Goal: Task Accomplishment & Management: Manage account settings

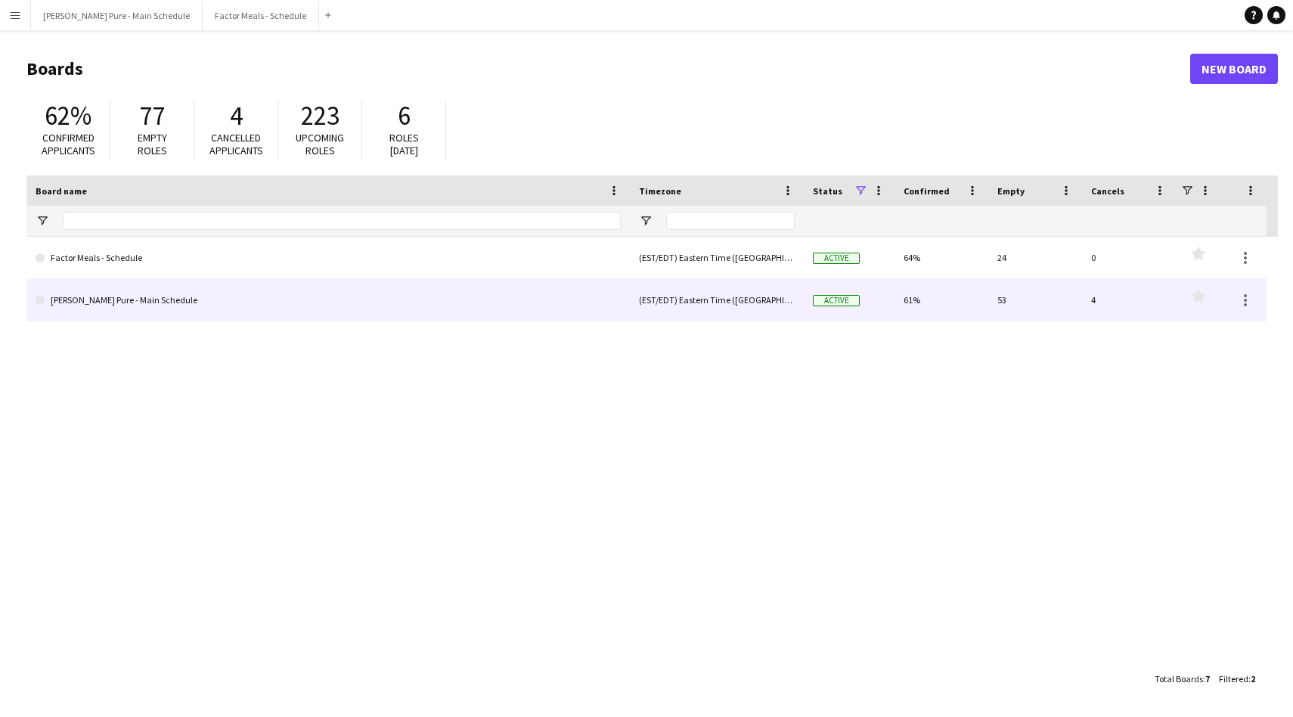
click at [73, 307] on link "Simon Pure - Main Schedule" at bounding box center [328, 300] width 585 height 42
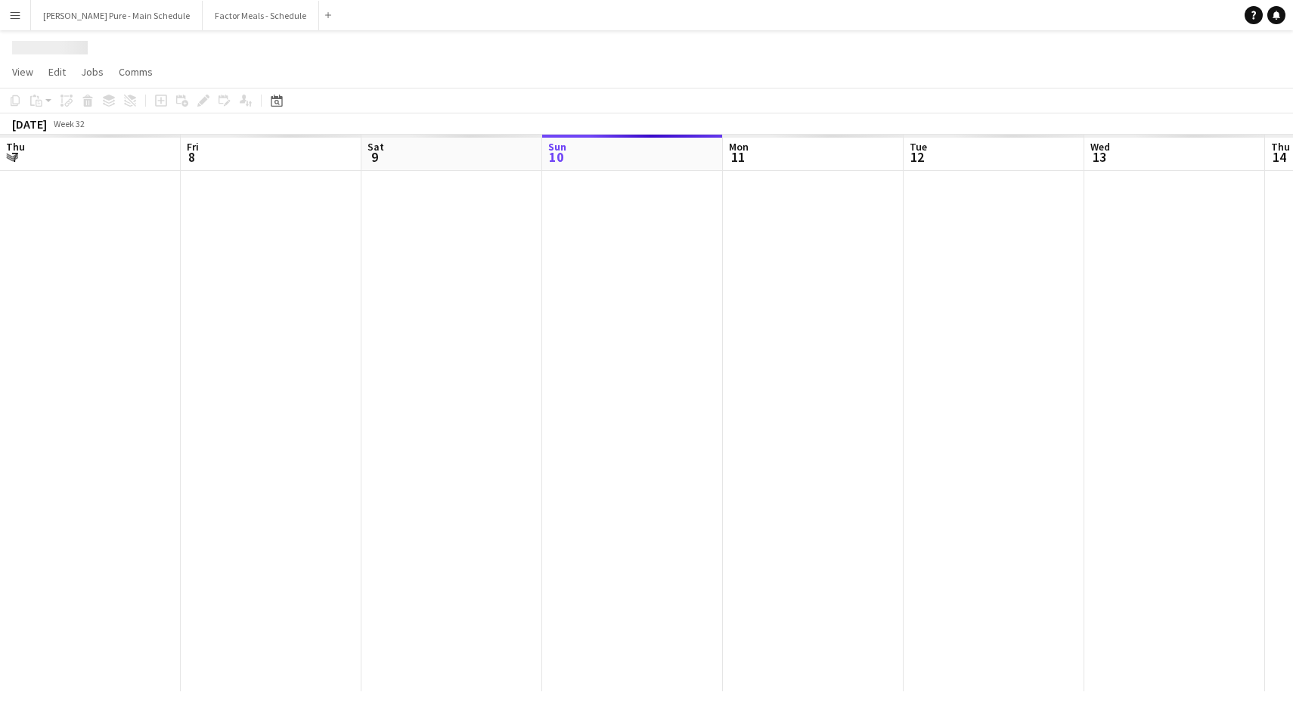
scroll to position [0, 361]
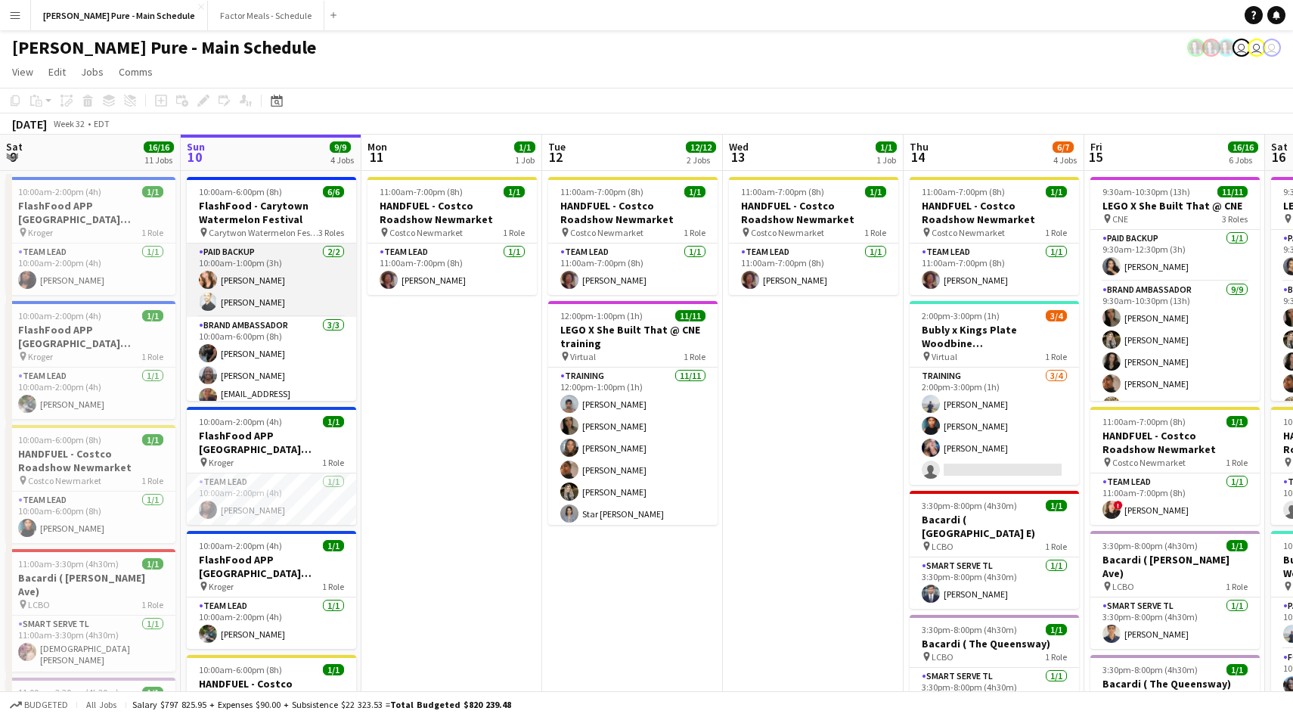
click at [235, 280] on app-card-role "Paid Backup 2/2 10:00am-1:00pm (3h) Angie Garcia Kareem Mir" at bounding box center [271, 279] width 169 height 73
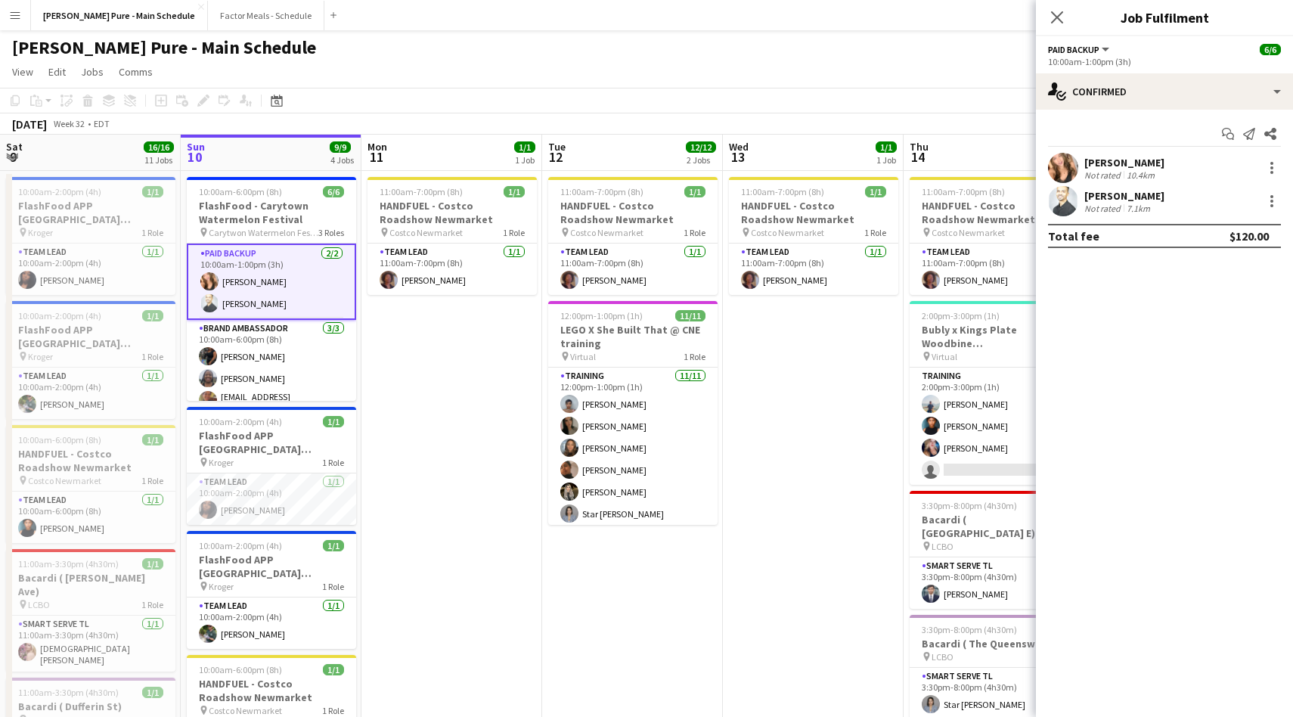
click at [1122, 163] on div "Angie Garcia" at bounding box center [1124, 163] width 80 height 14
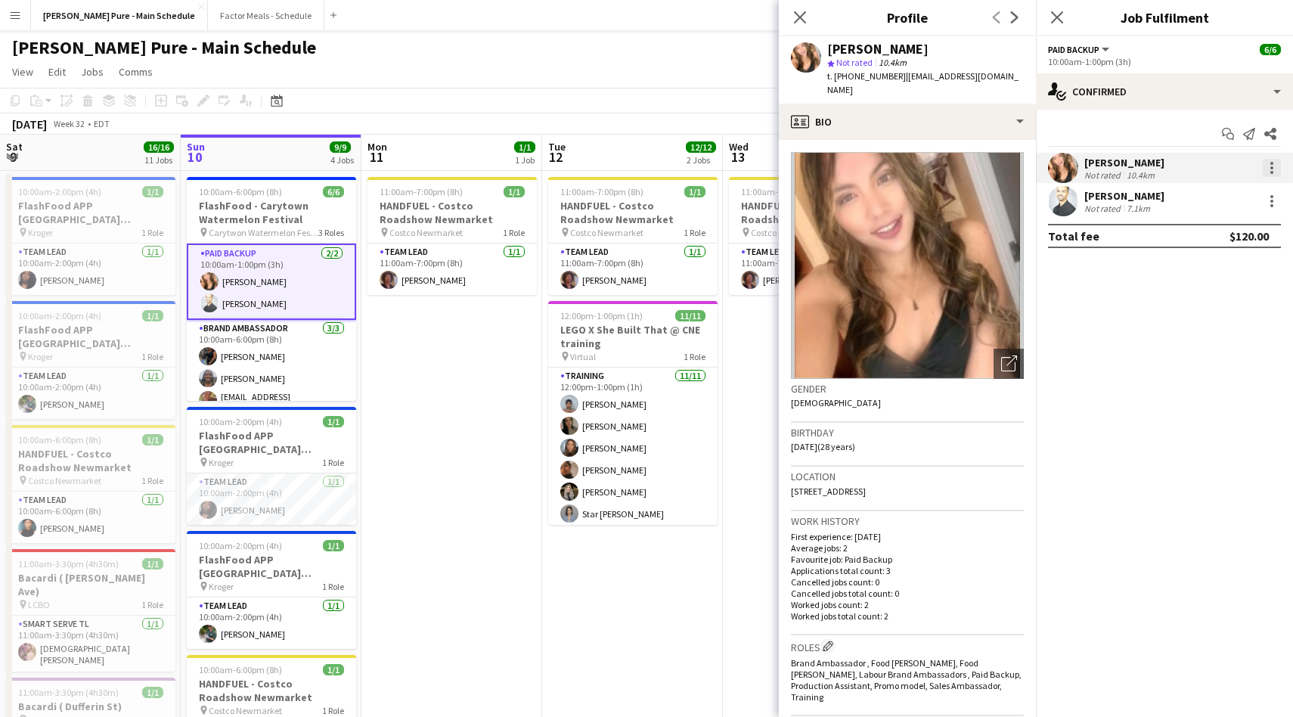
click at [1263, 167] on div at bounding box center [1271, 168] width 18 height 18
click at [1198, 339] on span "Remove" at bounding box center [1197, 340] width 45 height 13
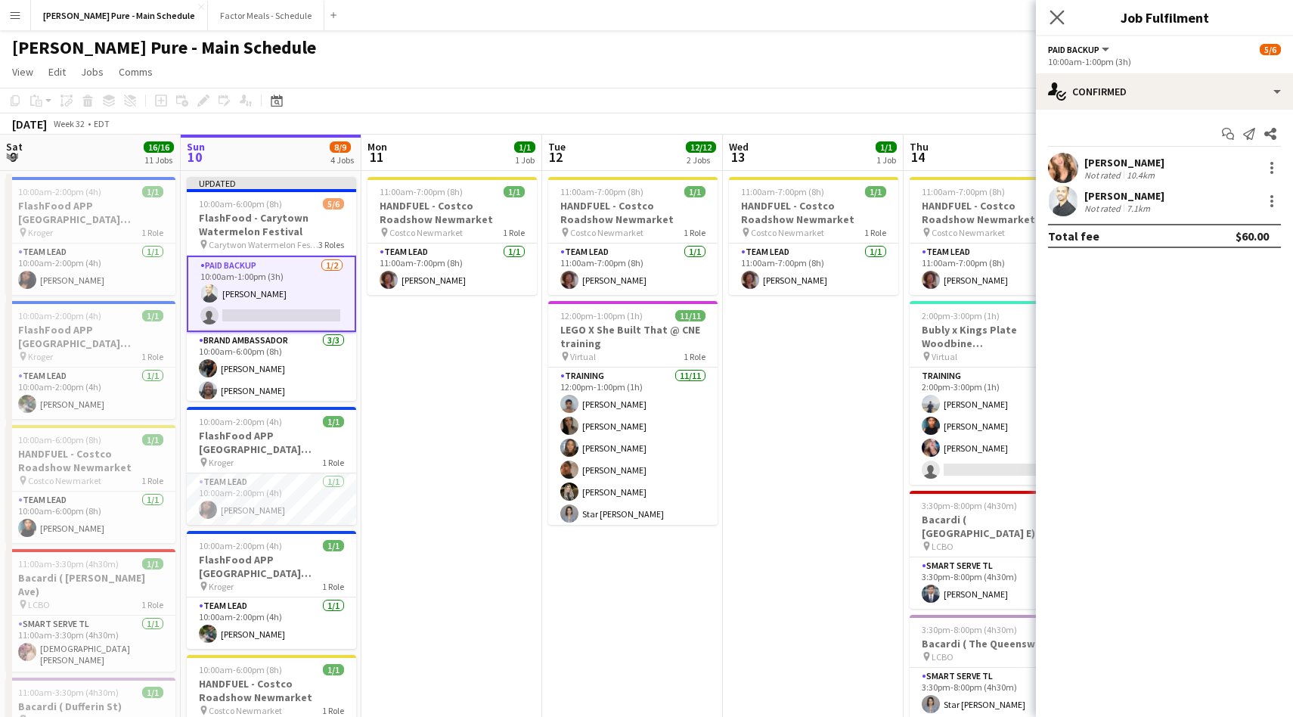
click at [1049, 8] on app-icon "Close pop-in" at bounding box center [1057, 18] width 22 height 22
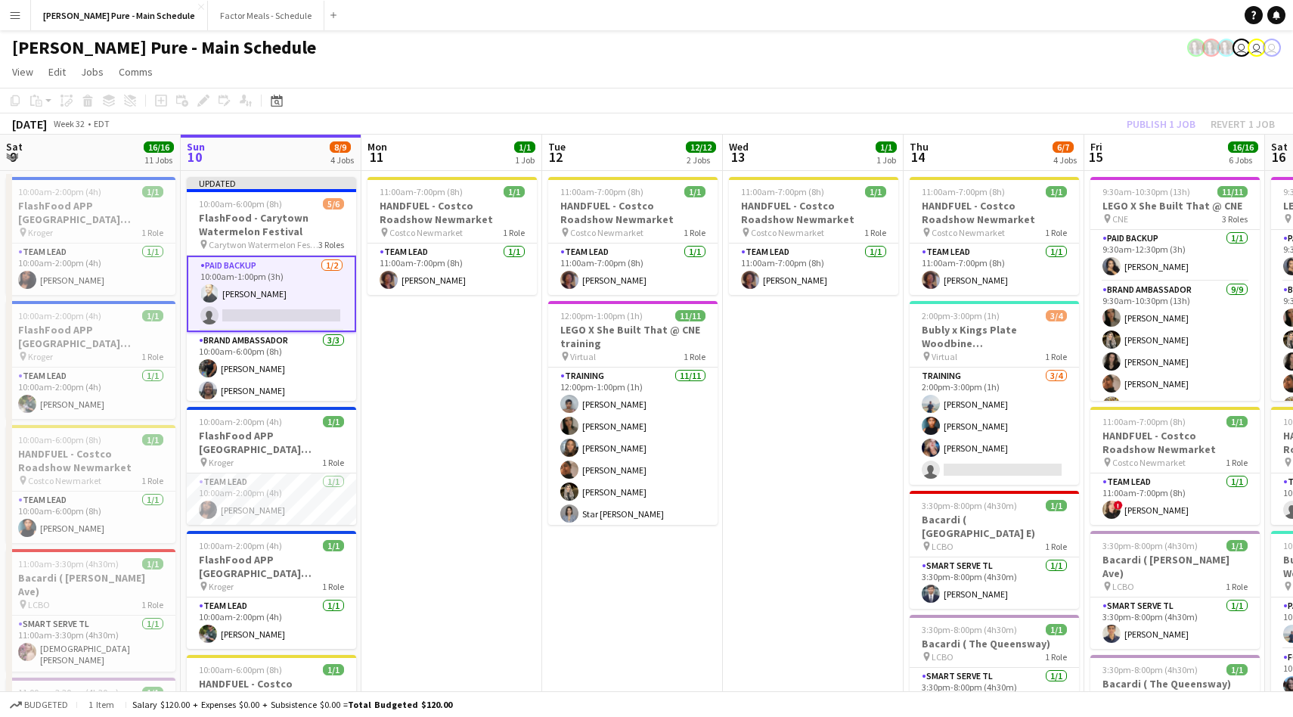
click at [1144, 107] on app-toolbar "Copy Paste Paste Command V Paste with crew Command Shift V Paste linked Job Del…" at bounding box center [646, 101] width 1293 height 26
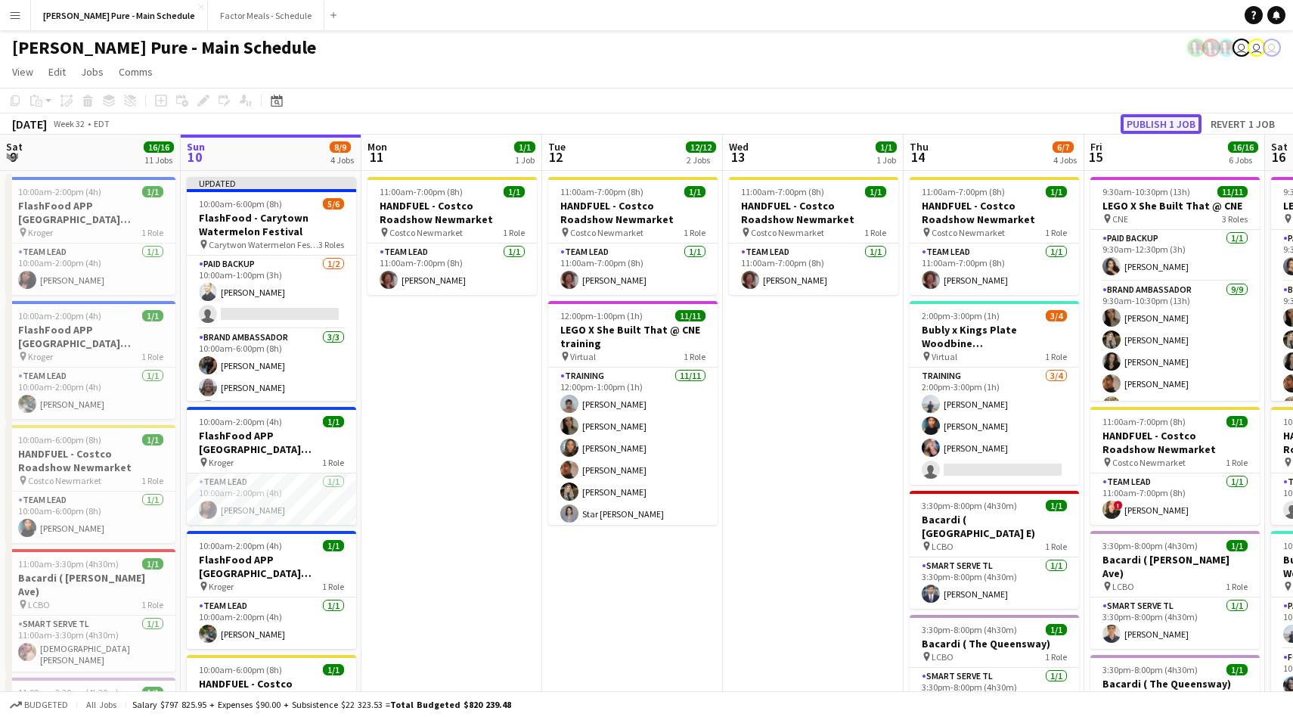
click at [1144, 121] on button "Publish 1 job" at bounding box center [1160, 124] width 81 height 20
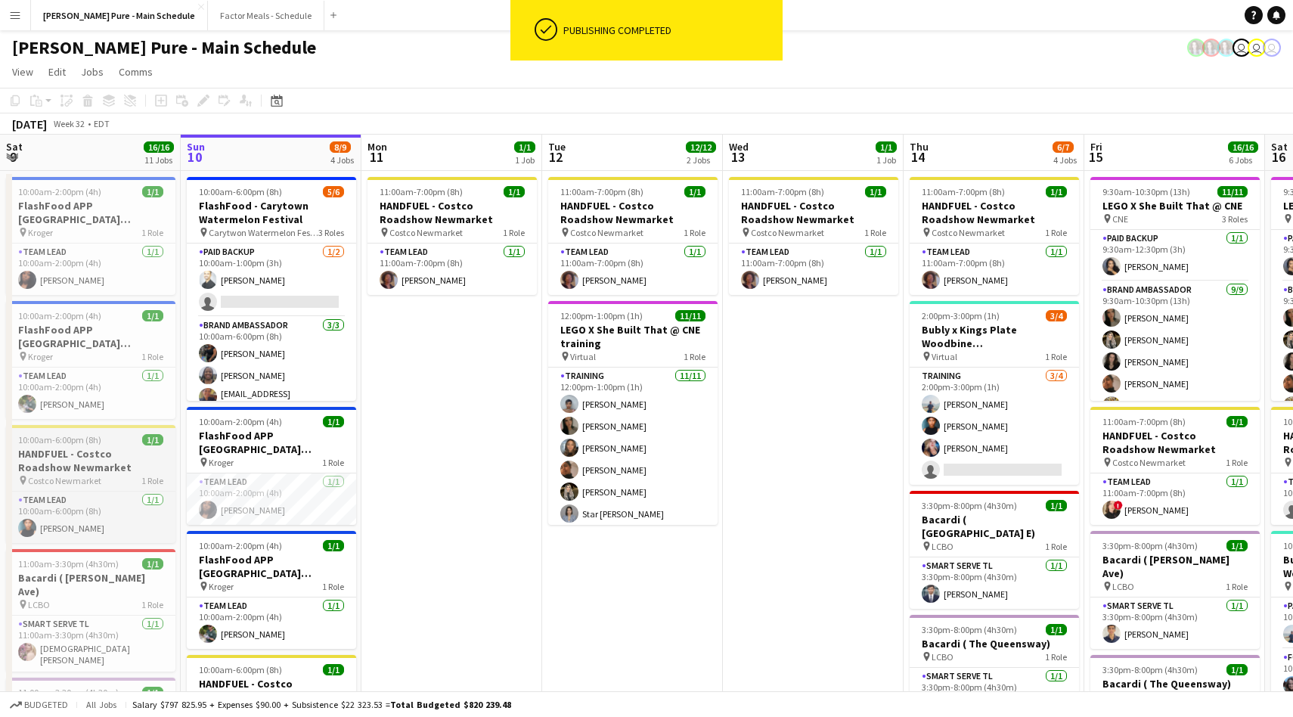
scroll to position [0, 352]
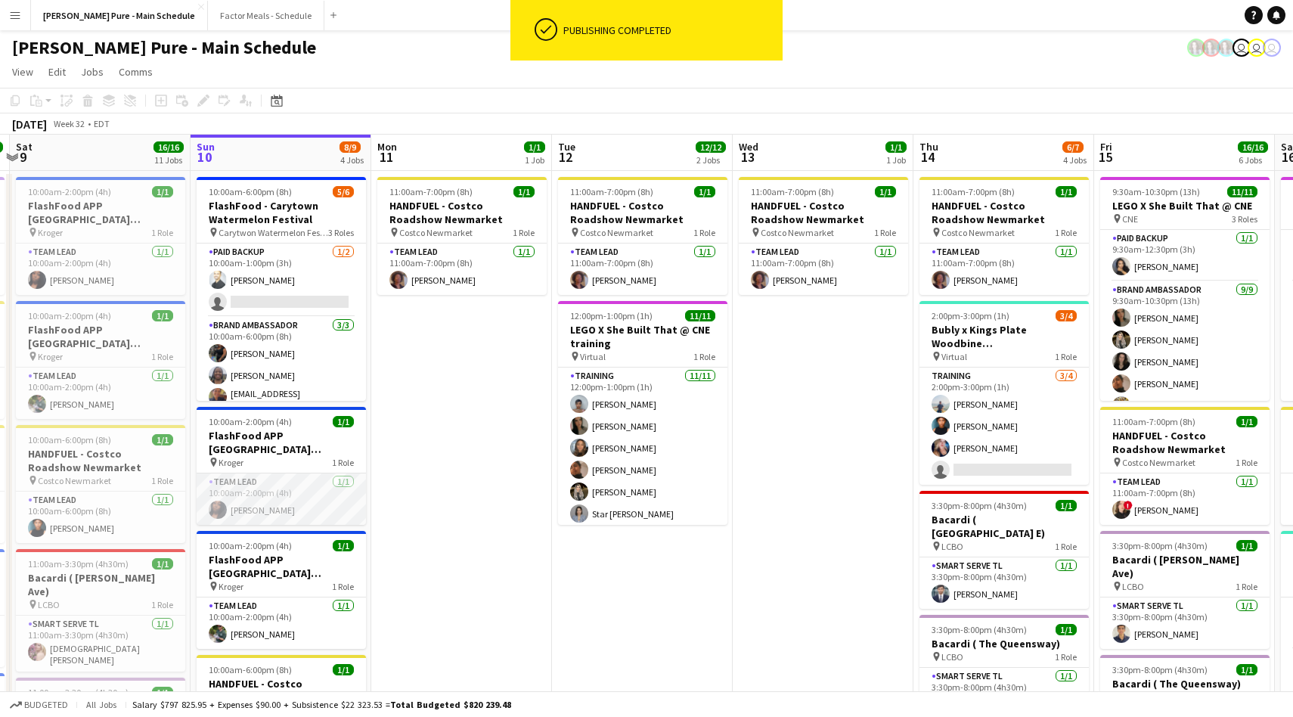
click at [232, 507] on app-card-role "Team Lead 1/1 10:00am-2:00pm (4h) Karmann Thornton" at bounding box center [281, 498] width 169 height 51
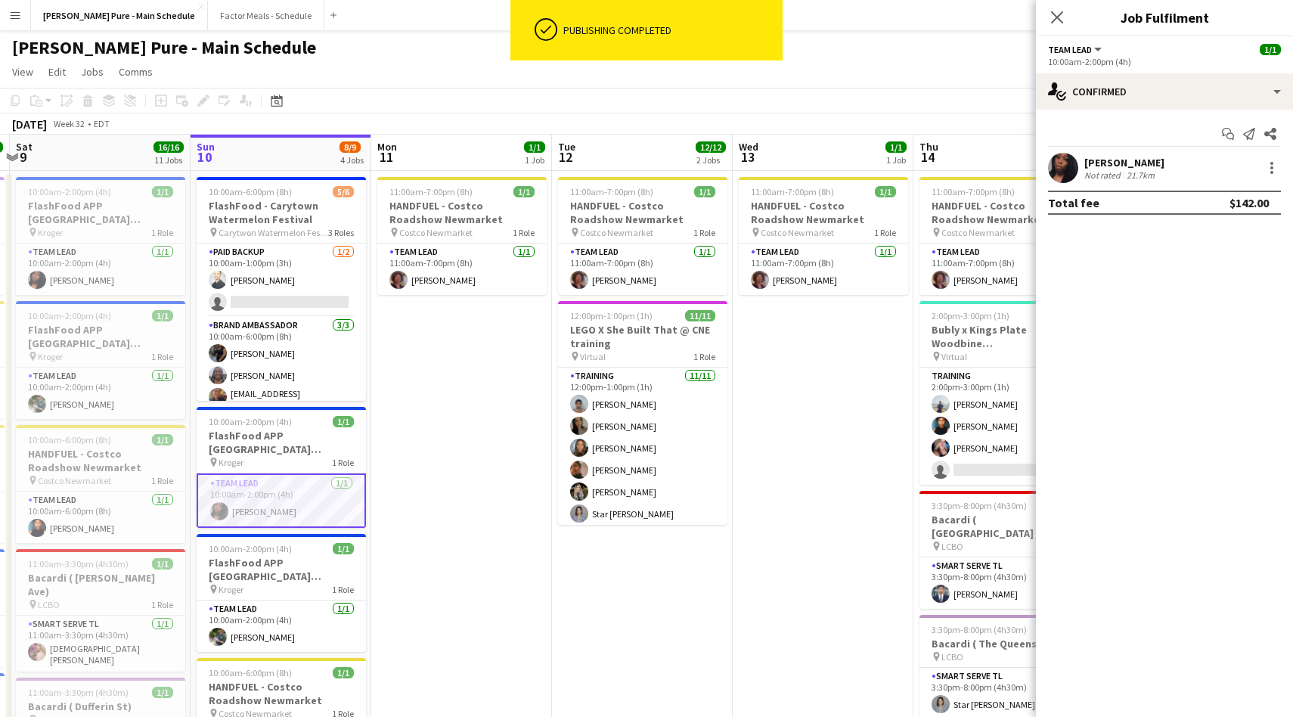
click at [1265, 177] on div "Karmann Thornton Not rated 21.7km" at bounding box center [1164, 168] width 257 height 30
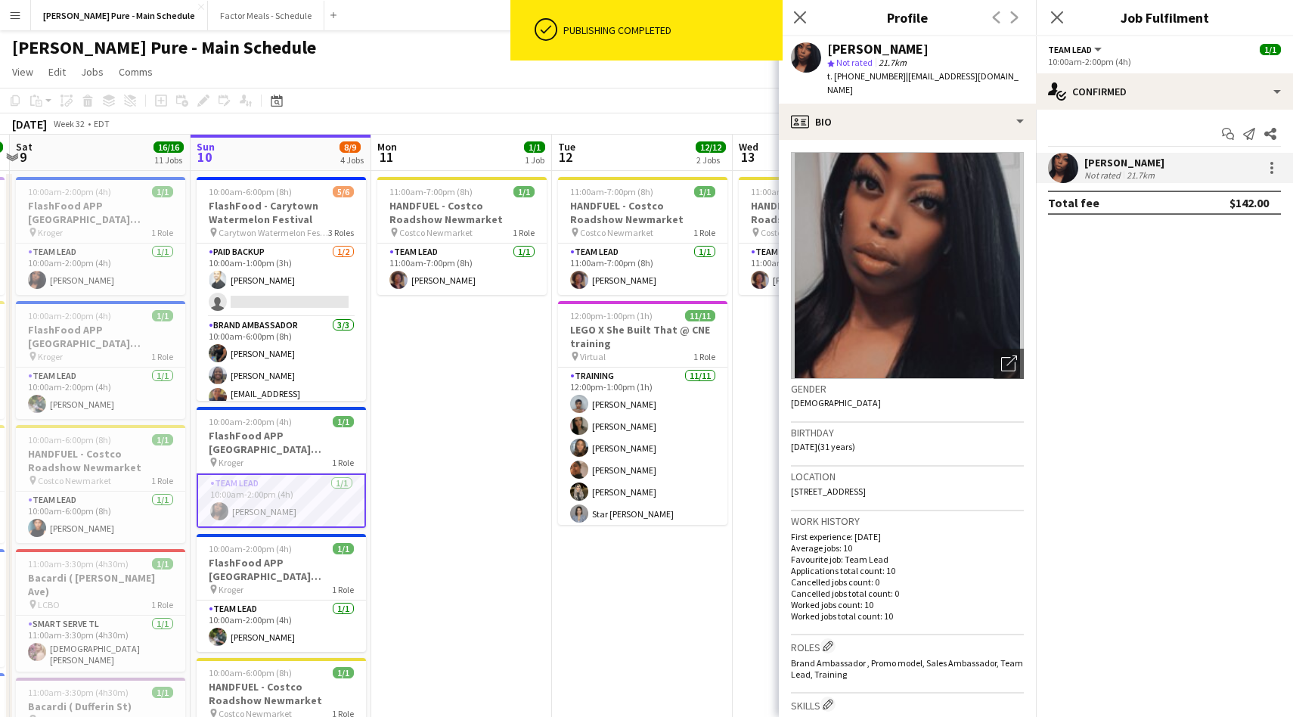
click at [1261, 165] on div at bounding box center [1269, 168] width 21 height 18
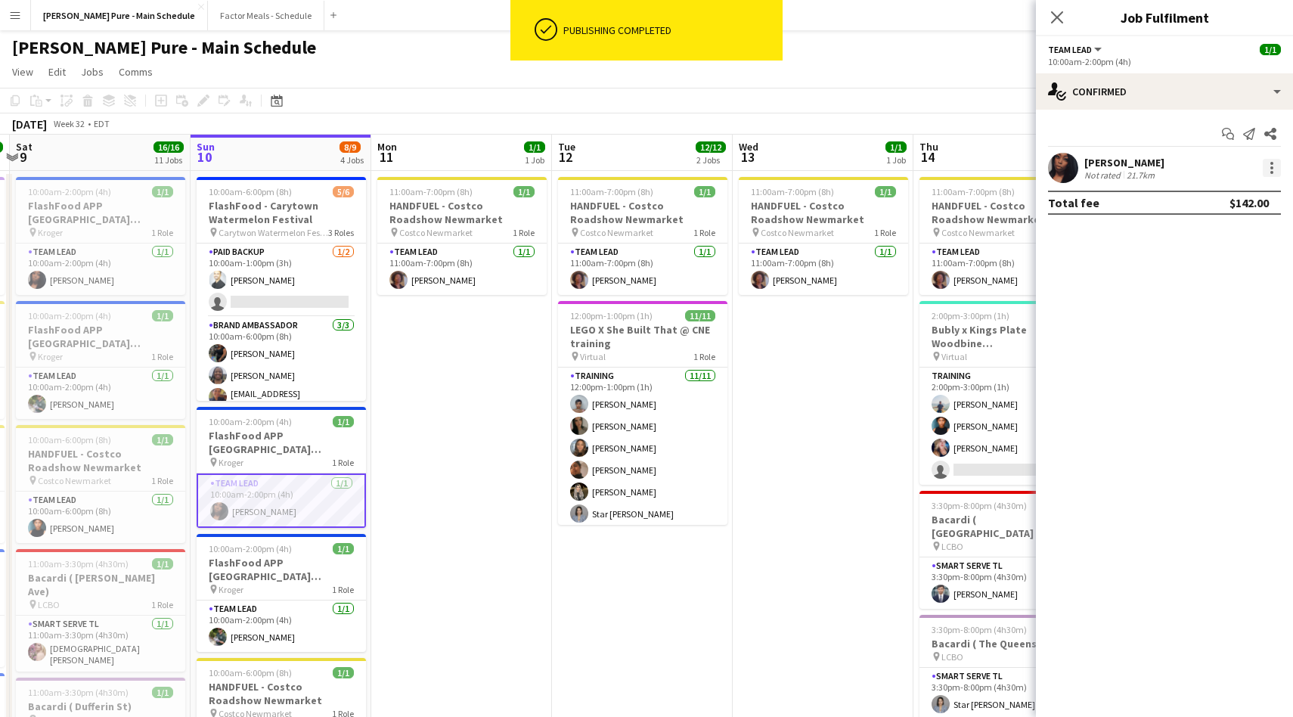
click at [1271, 166] on div at bounding box center [1271, 167] width 3 height 3
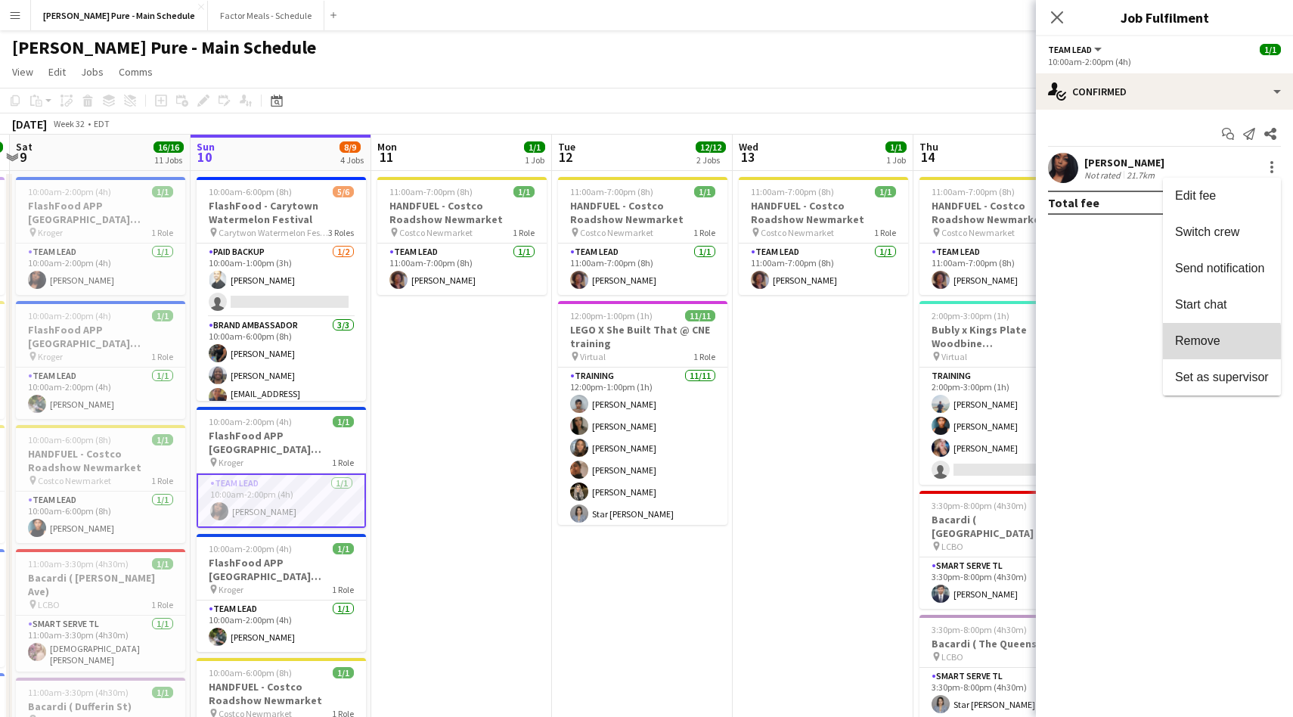
click at [1182, 350] on button "Remove" at bounding box center [1222, 341] width 118 height 36
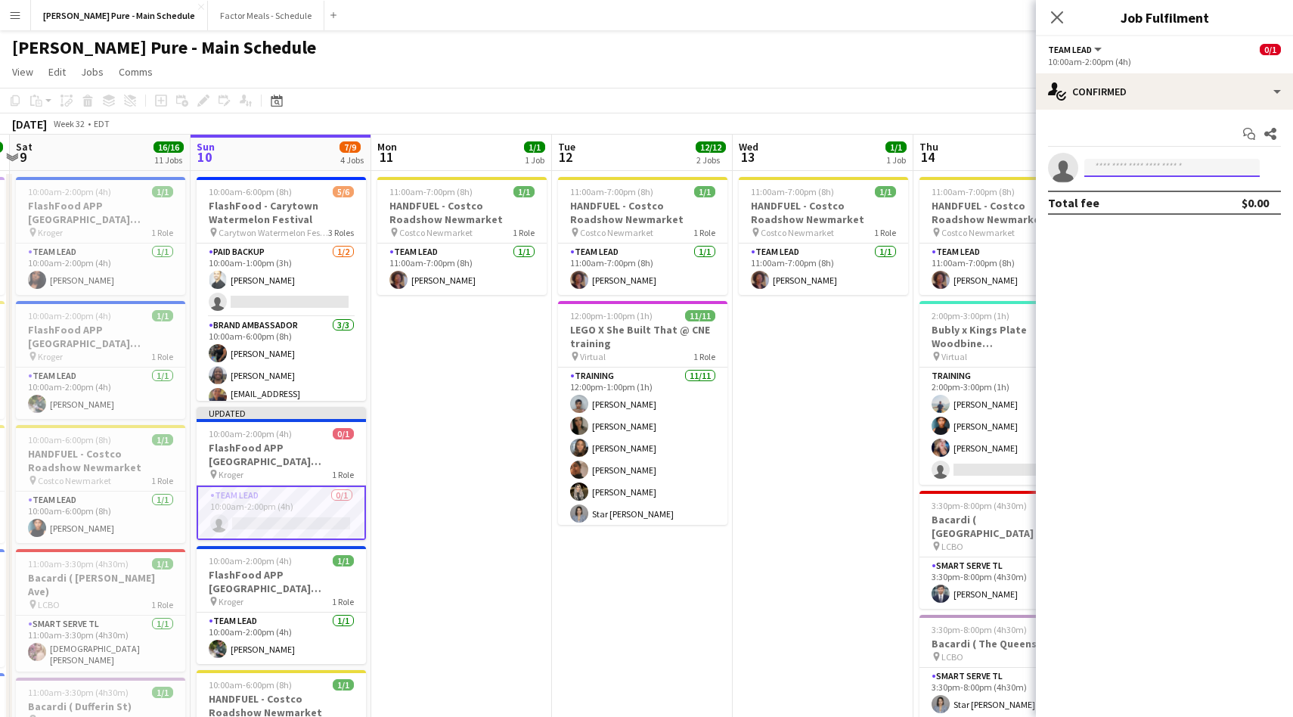
click at [1120, 166] on input at bounding box center [1171, 168] width 175 height 18
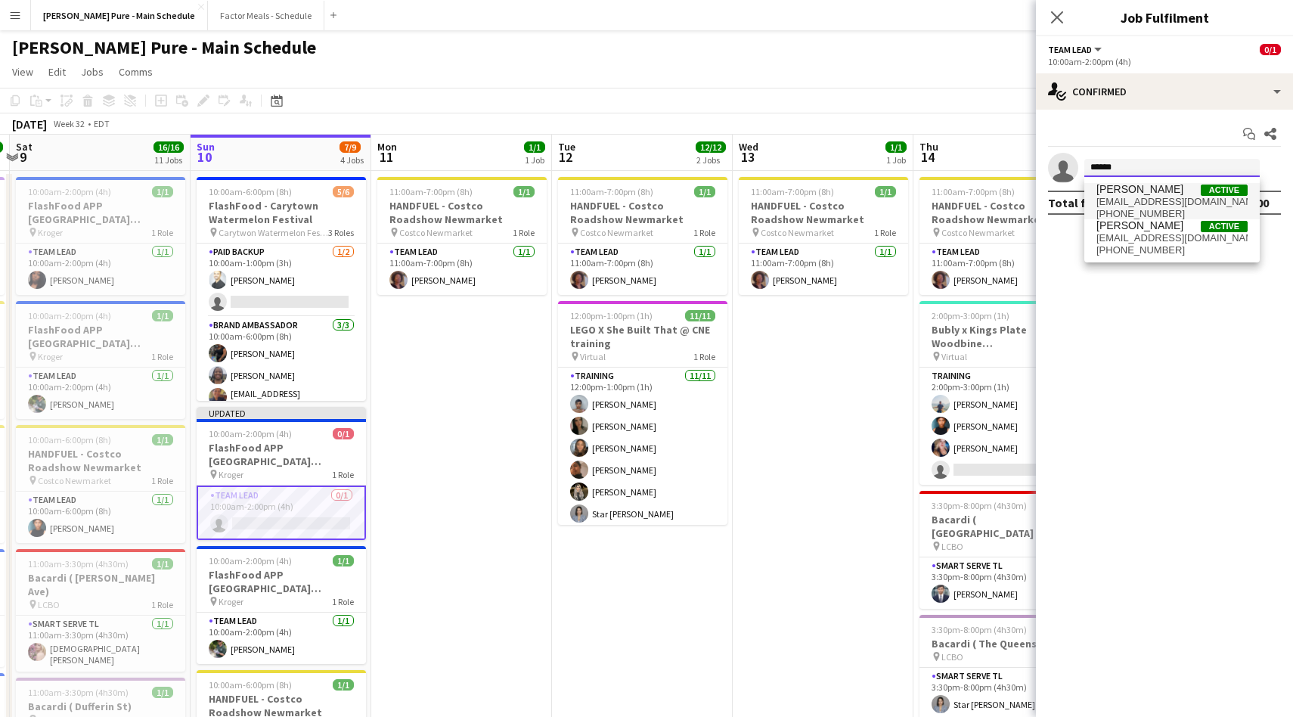
type input "*****"
click at [1155, 192] on span "Angie Garcia" at bounding box center [1139, 189] width 87 height 13
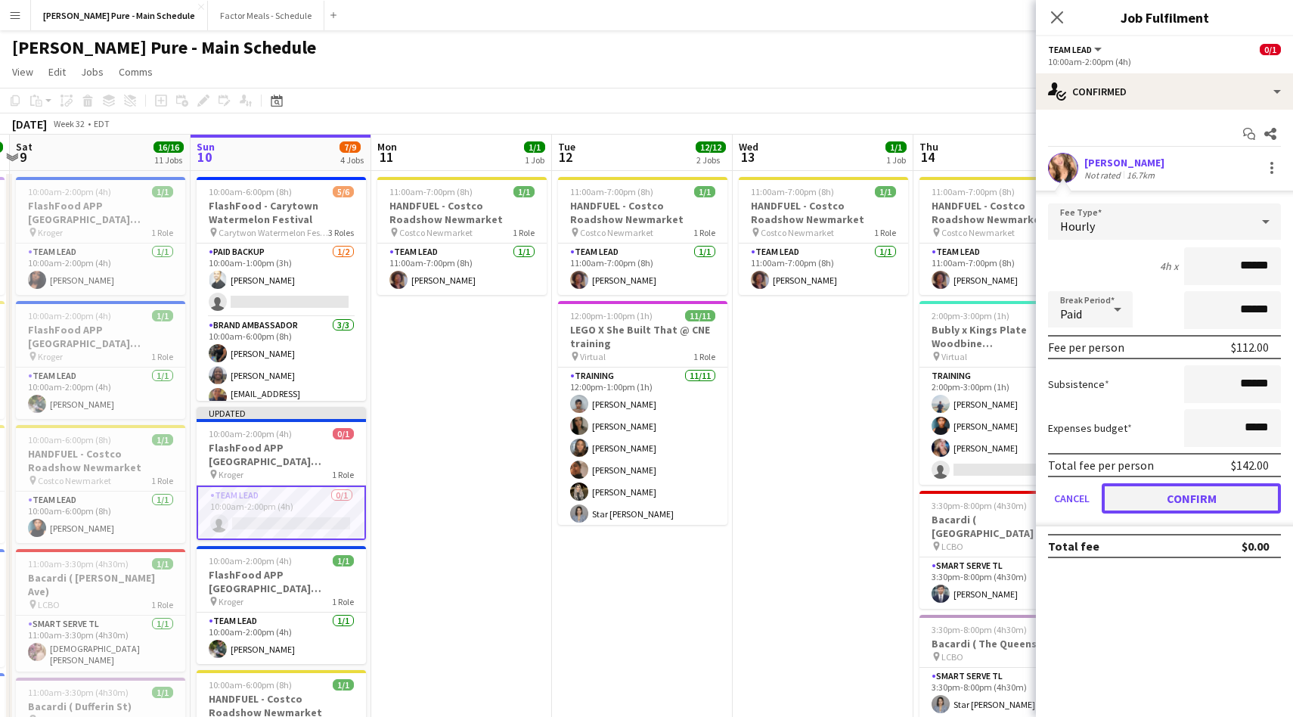
click at [1186, 494] on button "Confirm" at bounding box center [1190, 498] width 179 height 30
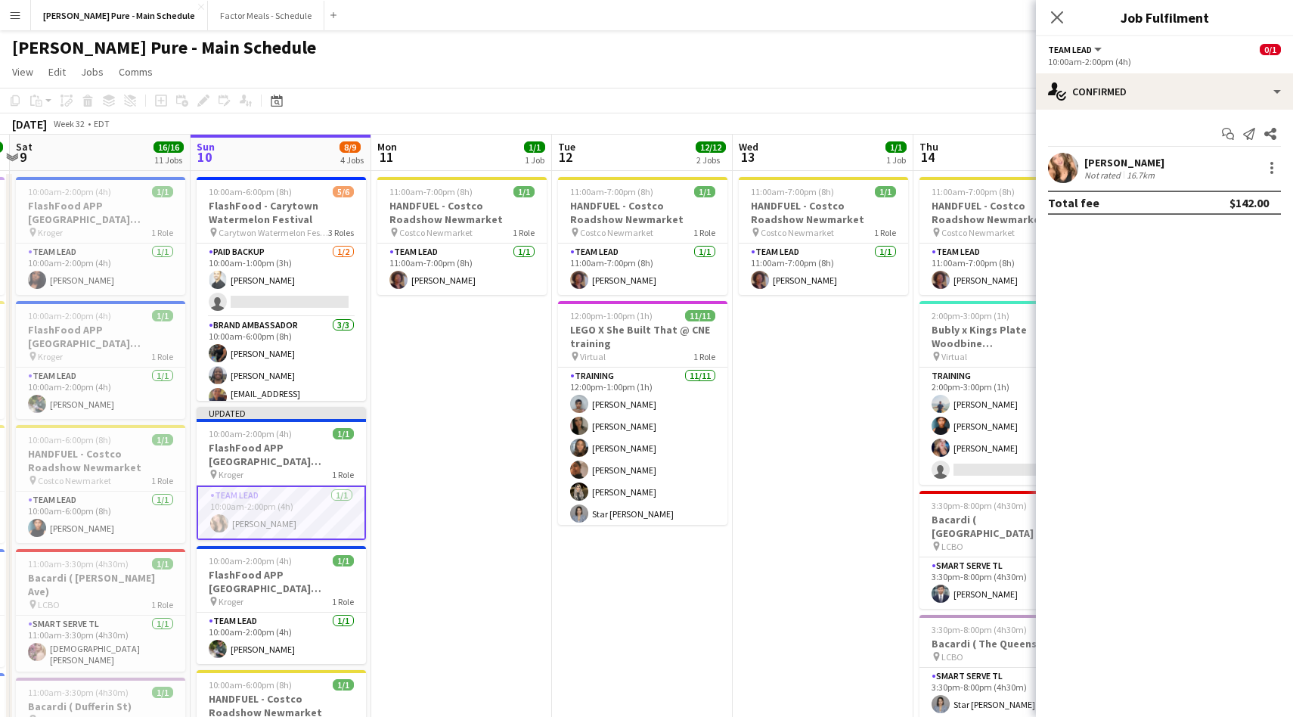
click at [623, 129] on div "August 2025 Week 32 • EDT Publish 1 job Revert 1 job" at bounding box center [646, 123] width 1293 height 21
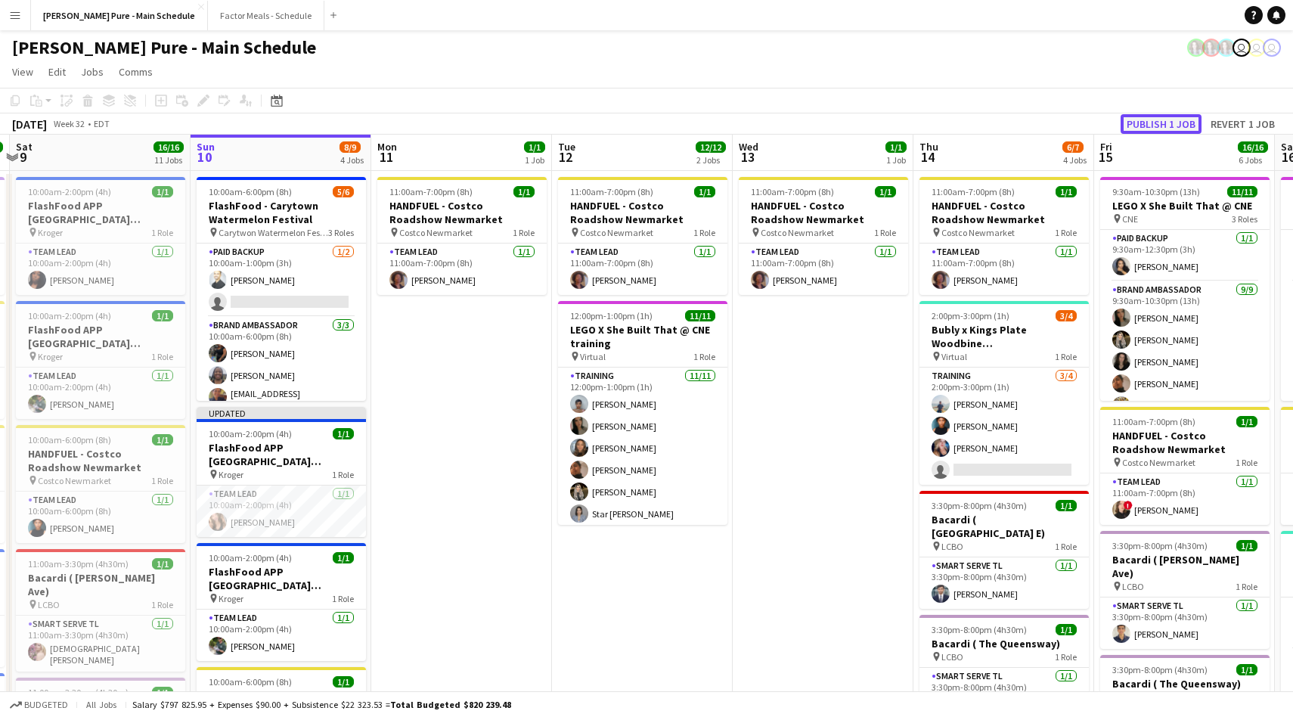
click at [1134, 118] on button "Publish 1 job" at bounding box center [1160, 124] width 81 height 20
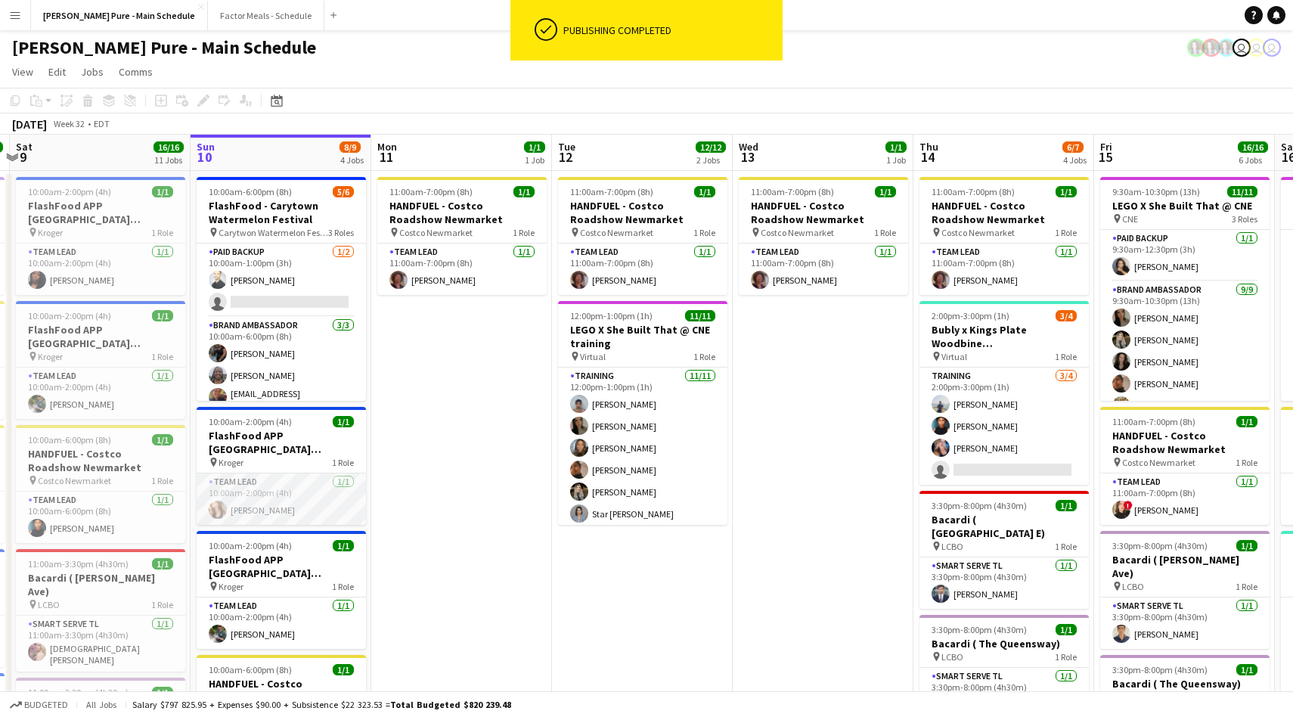
click at [237, 508] on app-card-role "Team Lead 1/1 10:00am-2:00pm (4h) Angie Garcia" at bounding box center [281, 498] width 169 height 51
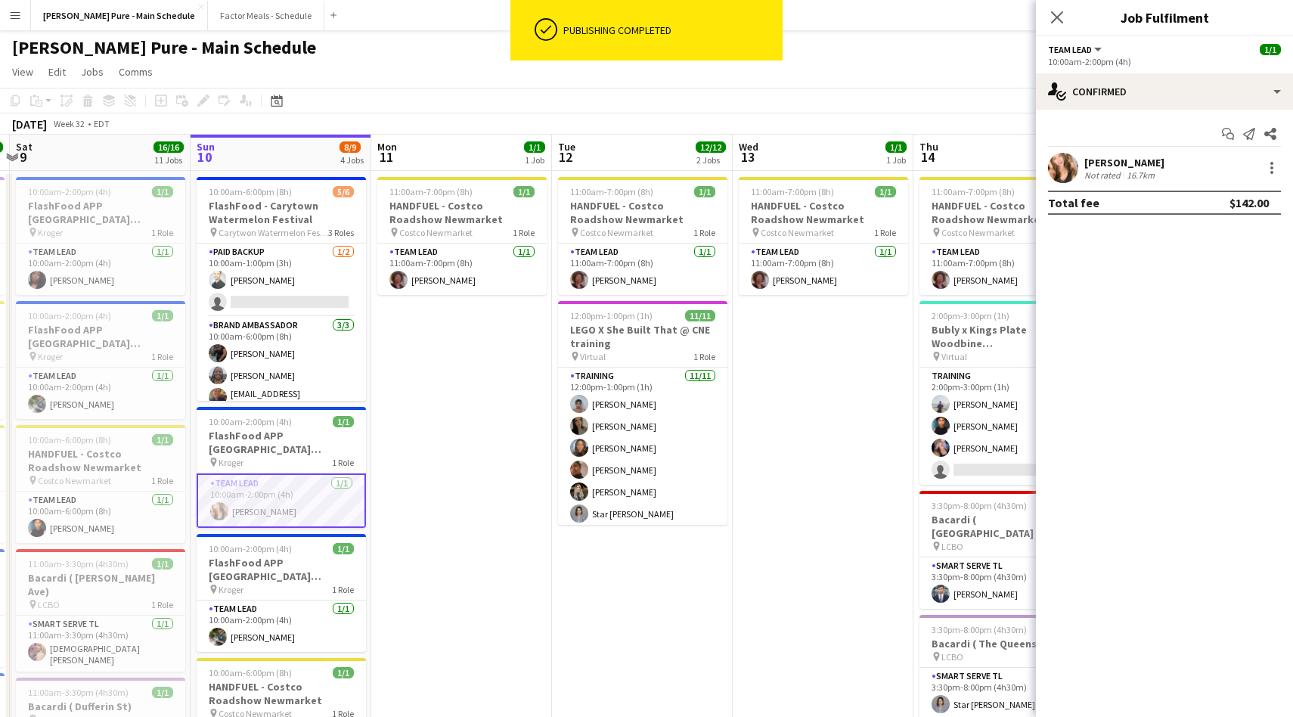
click at [1099, 169] on div "Not rated" at bounding box center [1103, 174] width 39 height 11
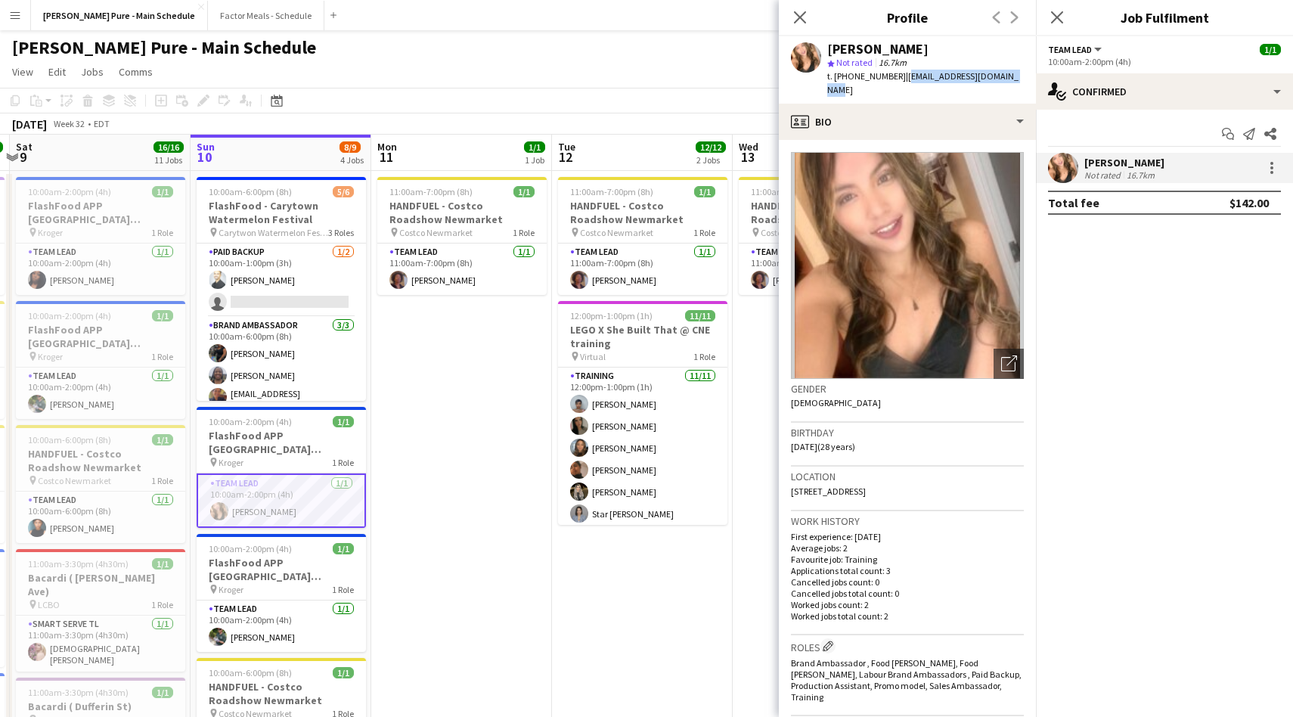
drag, startPoint x: 894, startPoint y: 76, endPoint x: 1008, endPoint y: 79, distance: 113.4
click at [1008, 79] on div "Angie Garcia star Not rated 16.7km t. +18042748297 | angiegarcia97@hotmail.com" at bounding box center [907, 69] width 257 height 67
copy span "angiegarcia97@hotmail.com"
click at [802, 19] on icon at bounding box center [799, 17] width 14 height 14
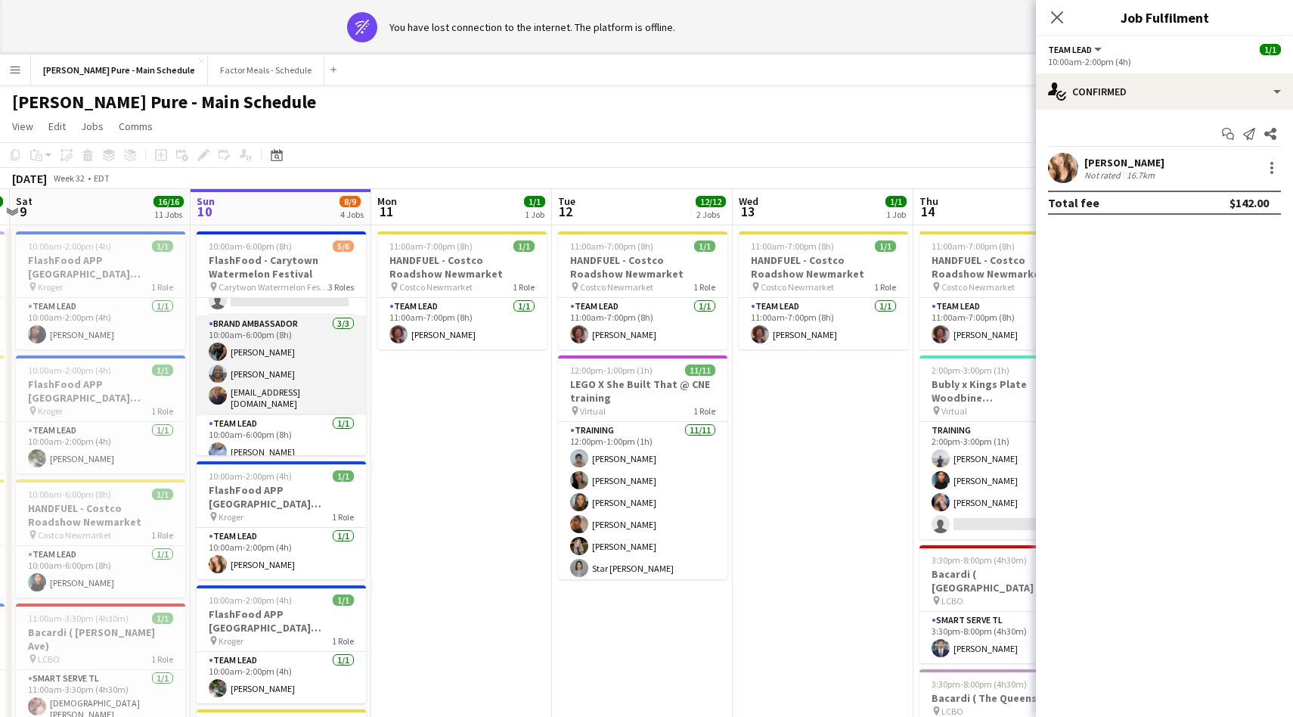
scroll to position [59, 0]
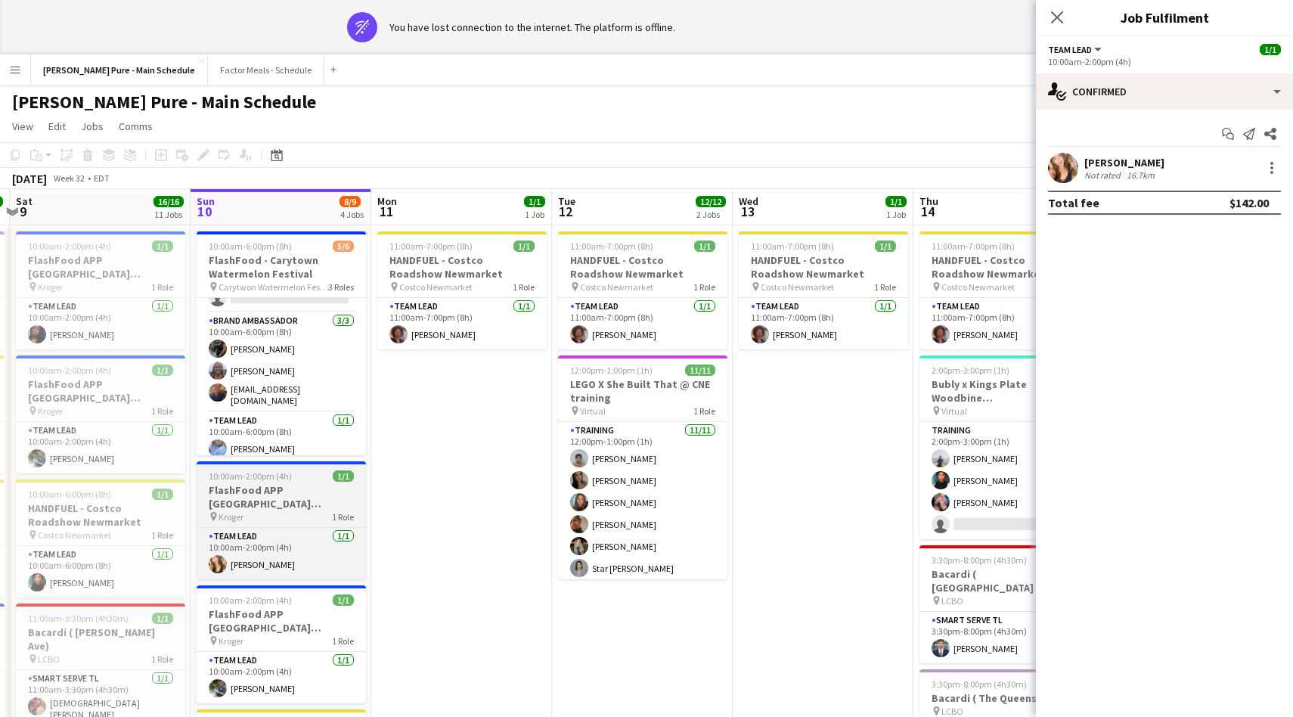
click at [268, 492] on h3 "FlashFood APP USA Richmond Virginia #515" at bounding box center [281, 496] width 169 height 27
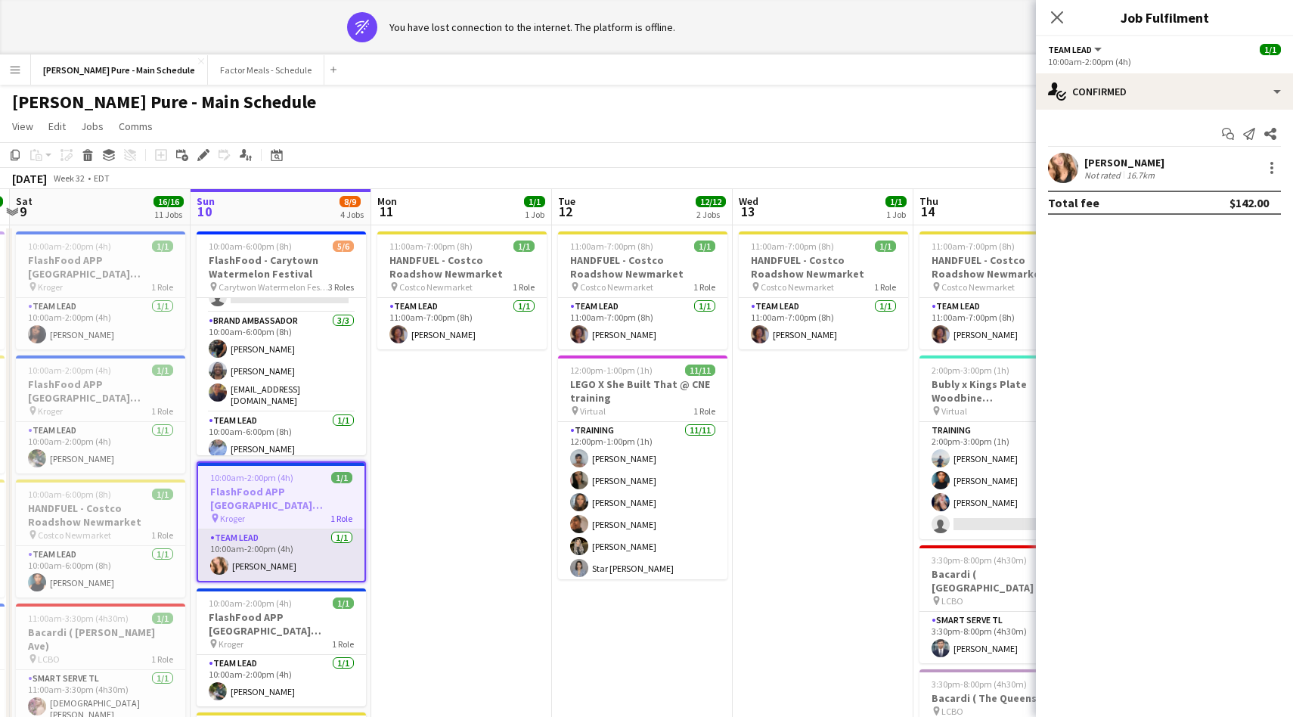
click at [259, 555] on app-card-role "Team Lead 1/1 10:00am-2:00pm (4h) Angie Garcia" at bounding box center [281, 554] width 166 height 51
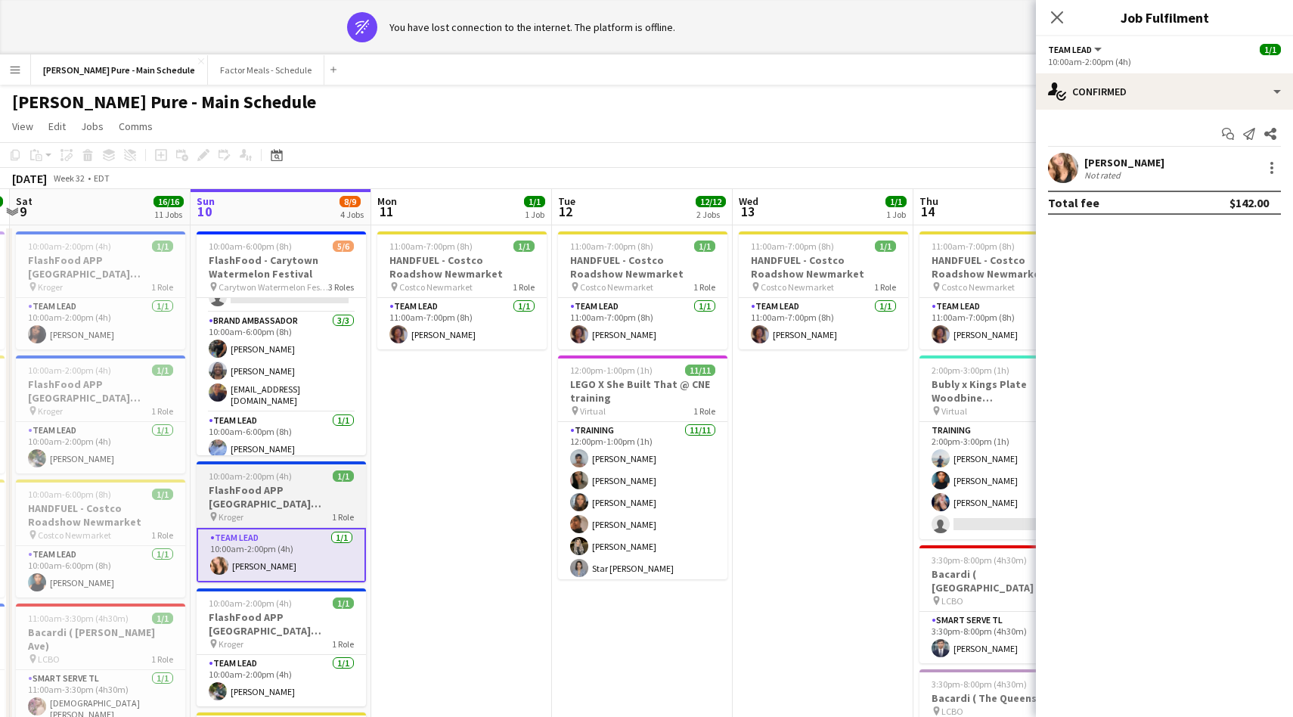
click at [293, 494] on h3 "FlashFood APP USA Richmond Virginia #515" at bounding box center [281, 496] width 169 height 27
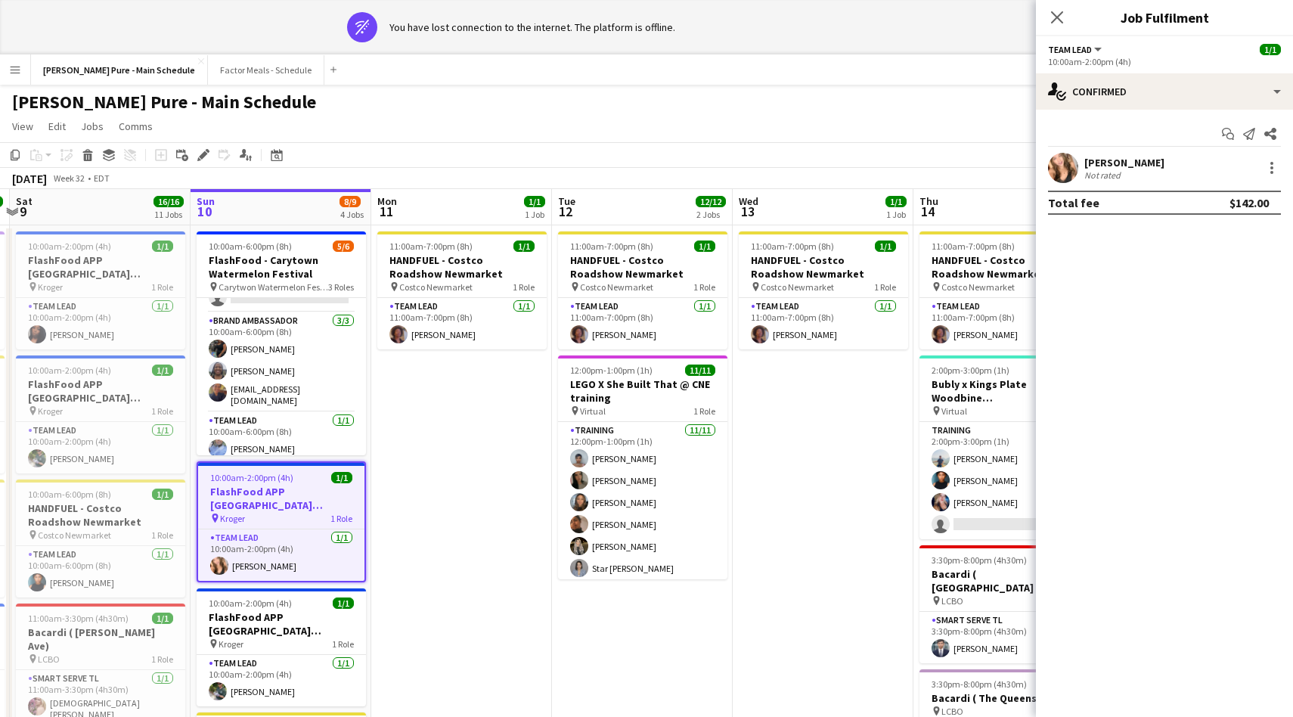
click at [1093, 53] on button "Team Lead" at bounding box center [1076, 49] width 56 height 11
click at [1084, 80] on li "All roles" at bounding box center [1099, 76] width 76 height 14
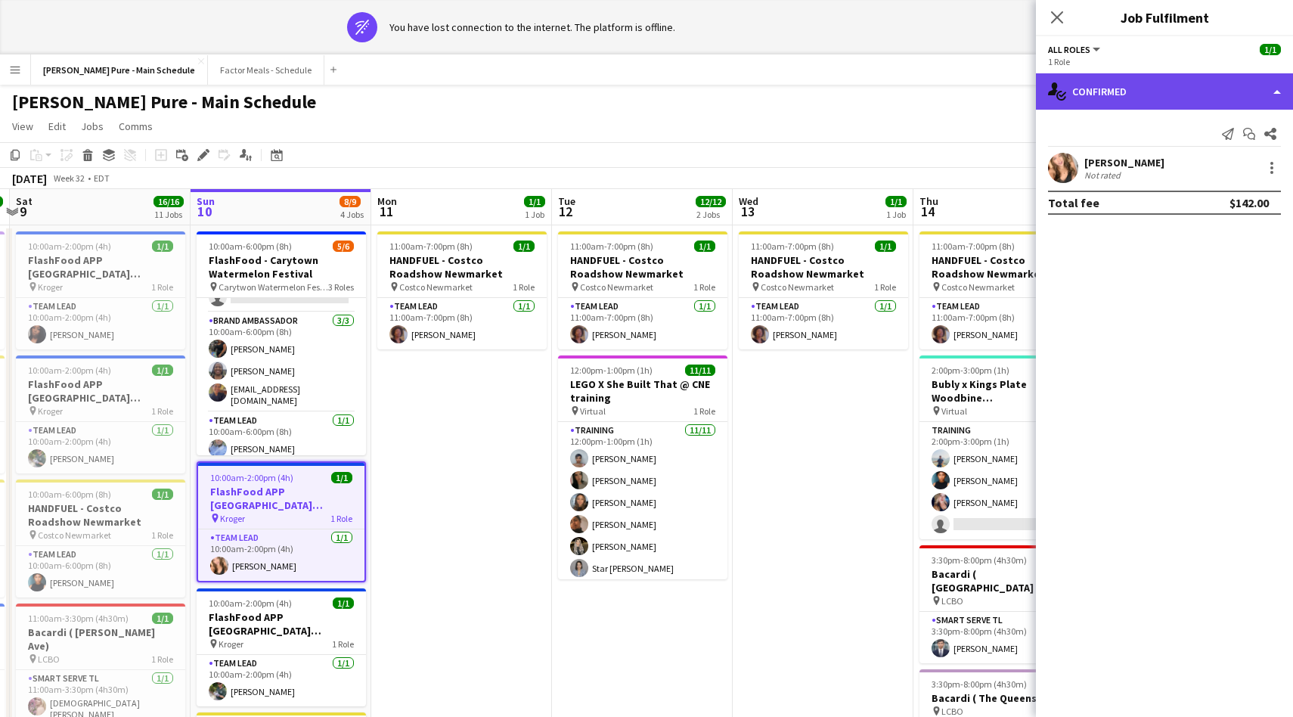
click at [1205, 82] on div "single-neutral-actions-check-2 Confirmed" at bounding box center [1164, 91] width 257 height 36
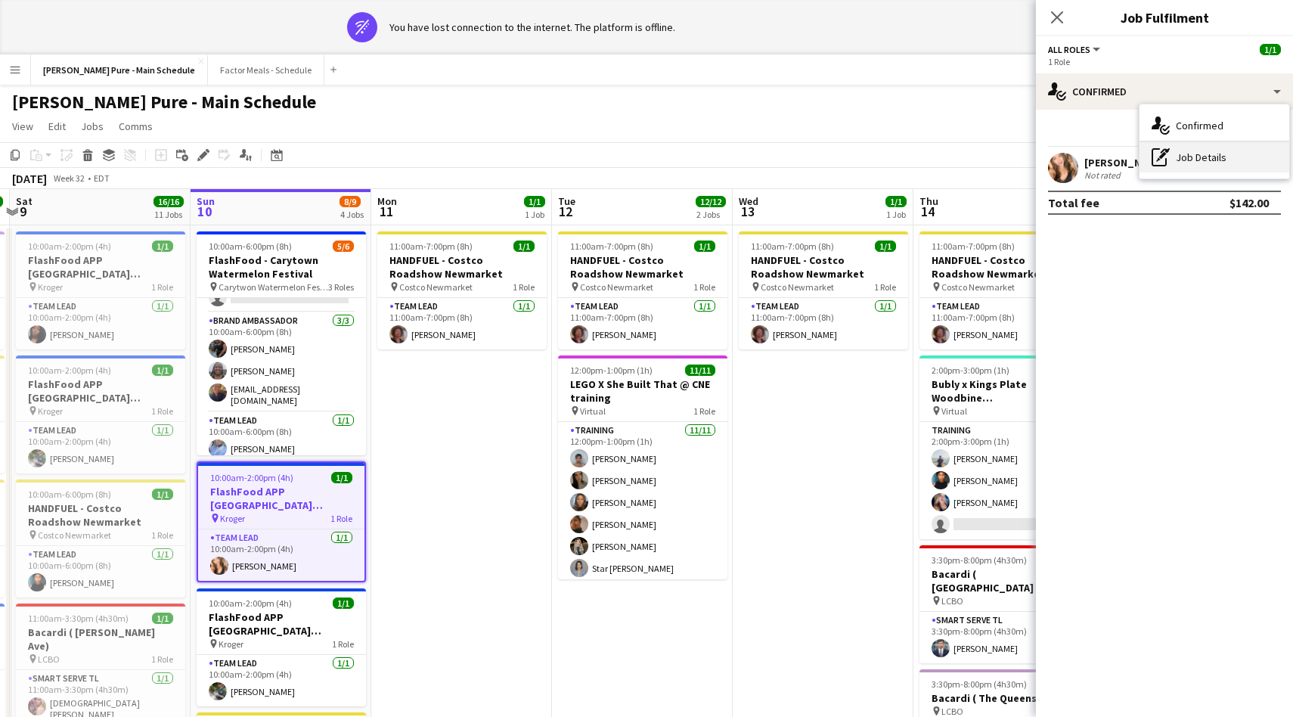
click at [1204, 154] on div "pen-write Job Details" at bounding box center [1214, 157] width 150 height 30
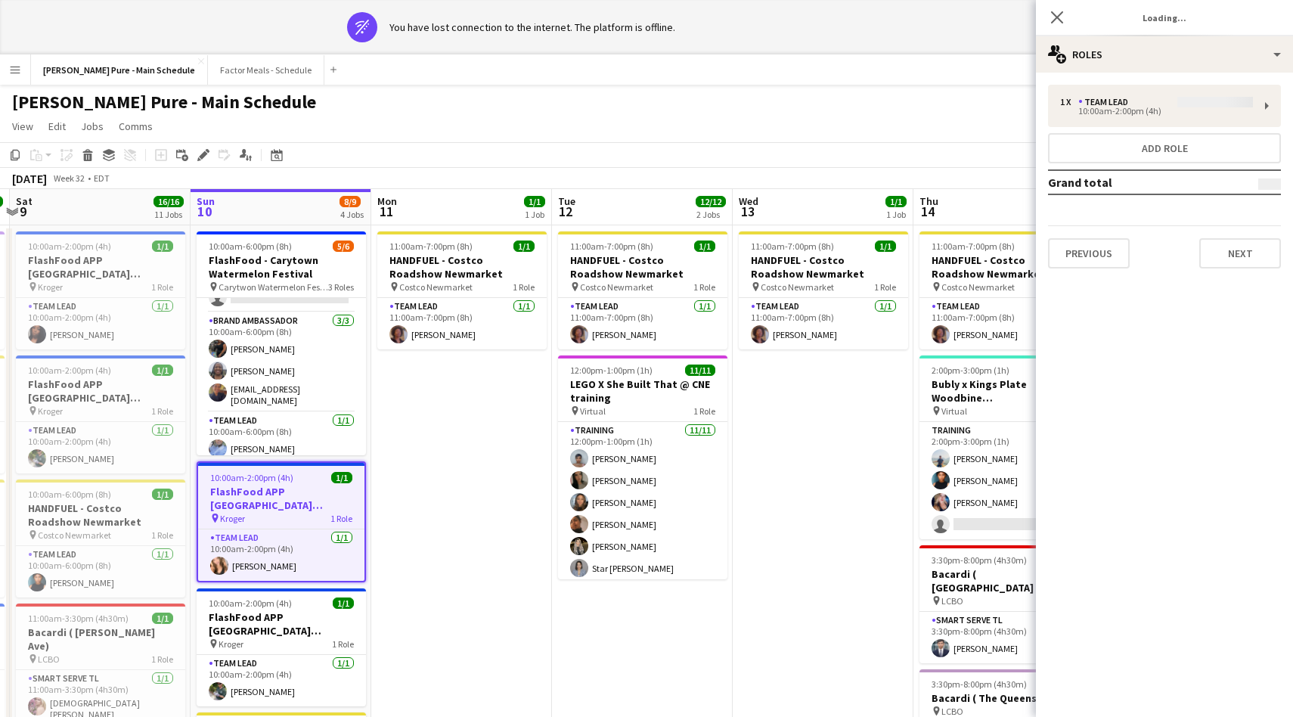
scroll to position [9, 0]
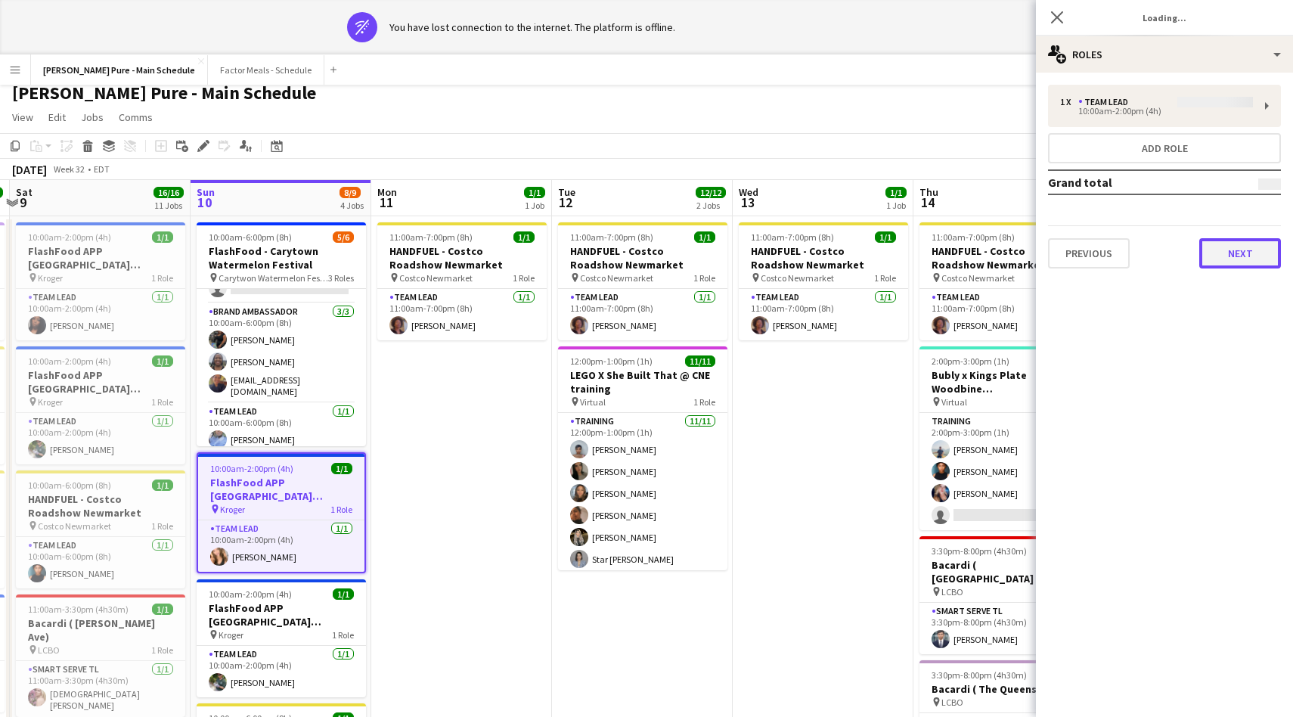
click at [1247, 252] on button "Next" at bounding box center [1240, 253] width 82 height 30
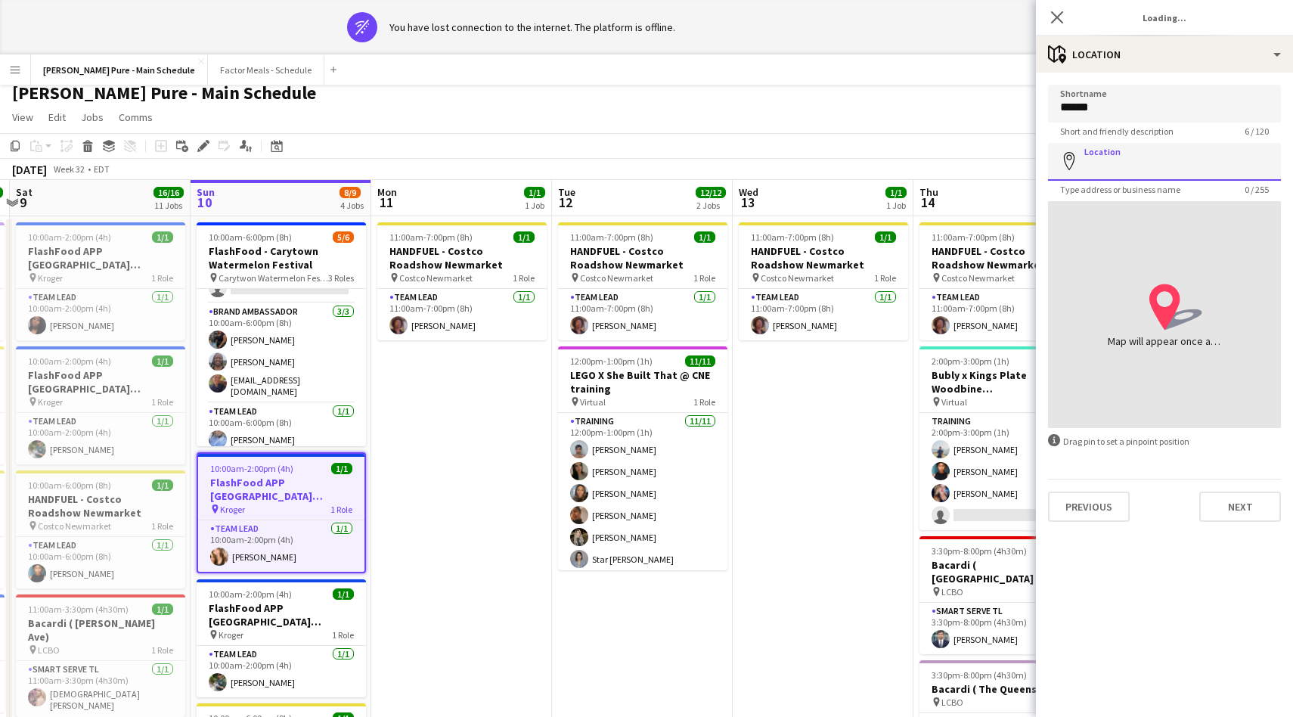
click at [1114, 161] on input "Location" at bounding box center [1164, 162] width 233 height 38
